Goal: Task Accomplishment & Management: Manage account settings

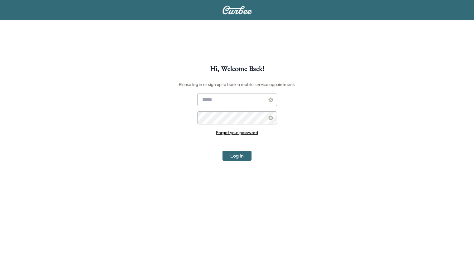
click at [238, 104] on input "text" at bounding box center [237, 99] width 80 height 13
click at [235, 102] on input "text" at bounding box center [237, 99] width 80 height 13
click at [234, 101] on input "text" at bounding box center [237, 99] width 80 height 13
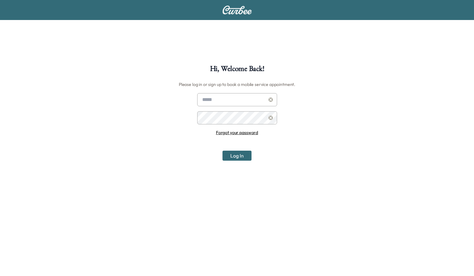
click at [234, 101] on input "text" at bounding box center [237, 99] width 80 height 13
click at [367, 101] on div "Hi, Welcome Back! Please log in or sign up to book a mobile service appointment…" at bounding box center [237, 203] width 474 height 276
click at [288, 56] on div "Hi, Welcome Back! Please log in or sign up to book a mobile service appointment…" at bounding box center [237, 170] width 474 height 340
drag, startPoint x: 249, startPoint y: 100, endPoint x: 253, endPoint y: 94, distance: 6.7
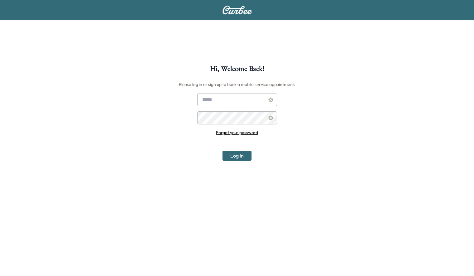
click at [249, 100] on input "text" at bounding box center [237, 99] width 80 height 13
click at [276, 38] on div "Hi, Welcome Back! Please log in or sign up to book a mobile service appointment…" at bounding box center [237, 170] width 474 height 340
